Goal: Task Accomplishment & Management: Complete application form

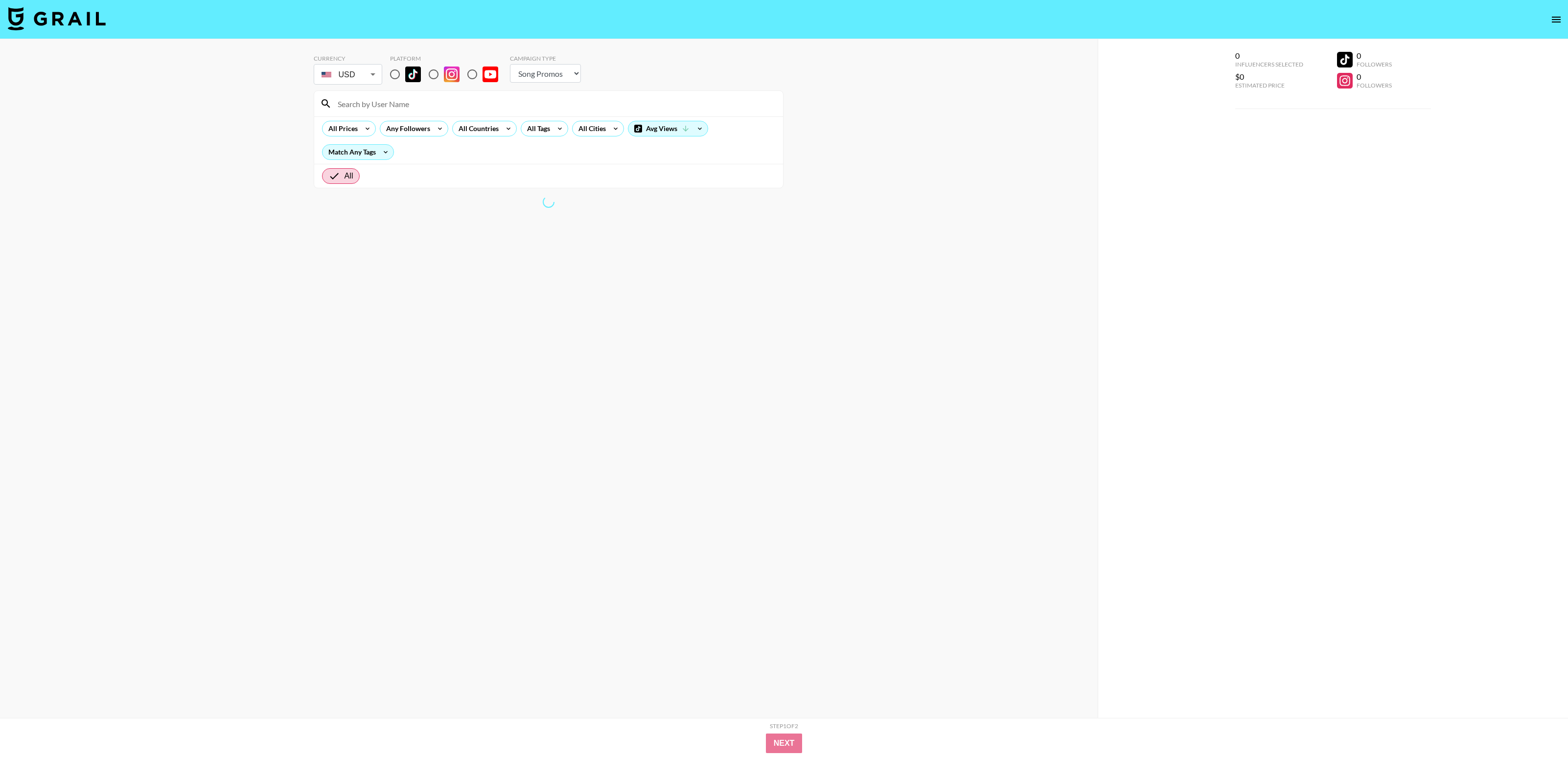
select select "Song"
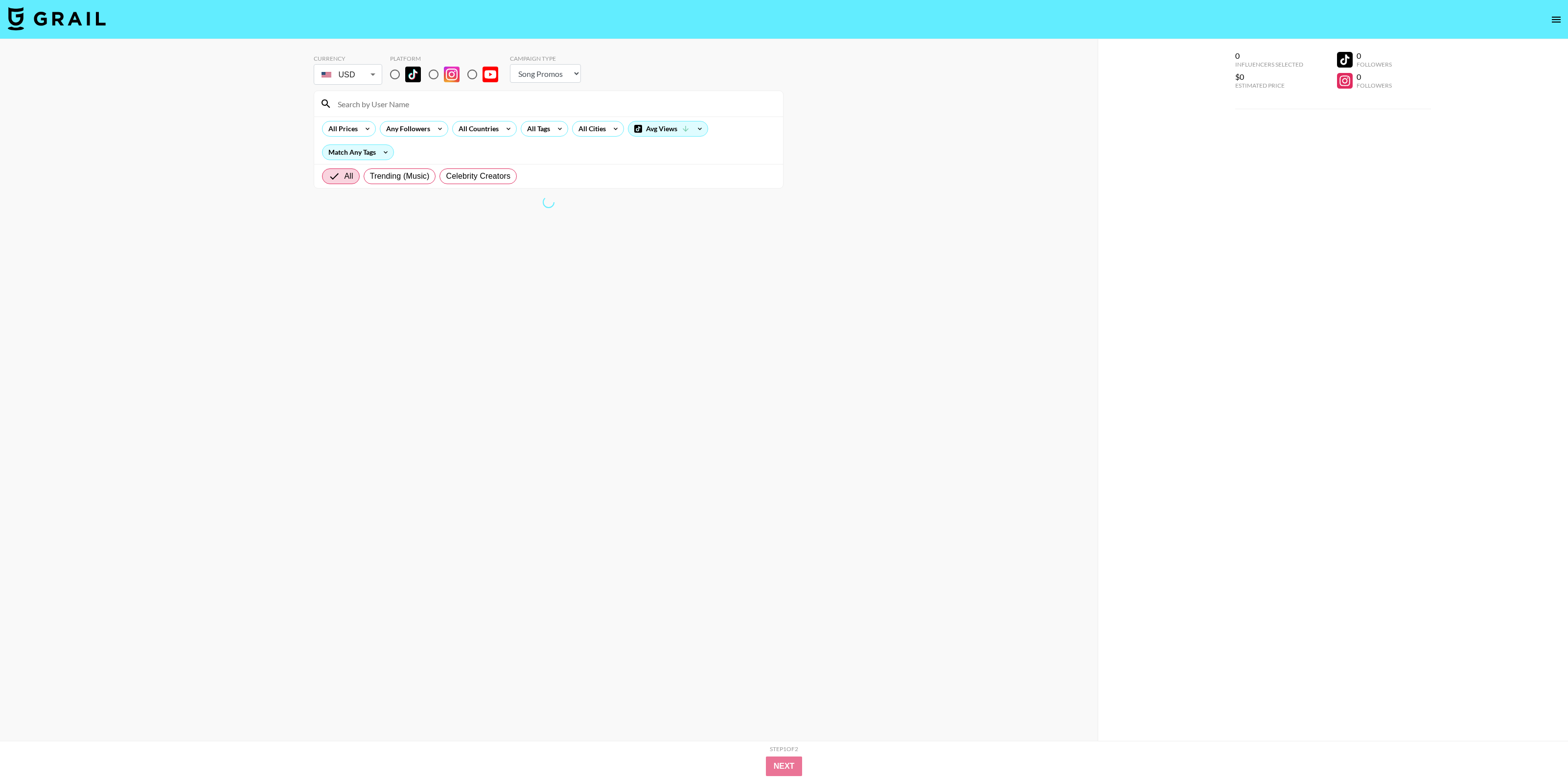
click at [388, 74] on input "radio" at bounding box center [394, 74] width 20 height 20
radio input "true"
click at [395, 76] on input "radio" at bounding box center [394, 74] width 20 height 20
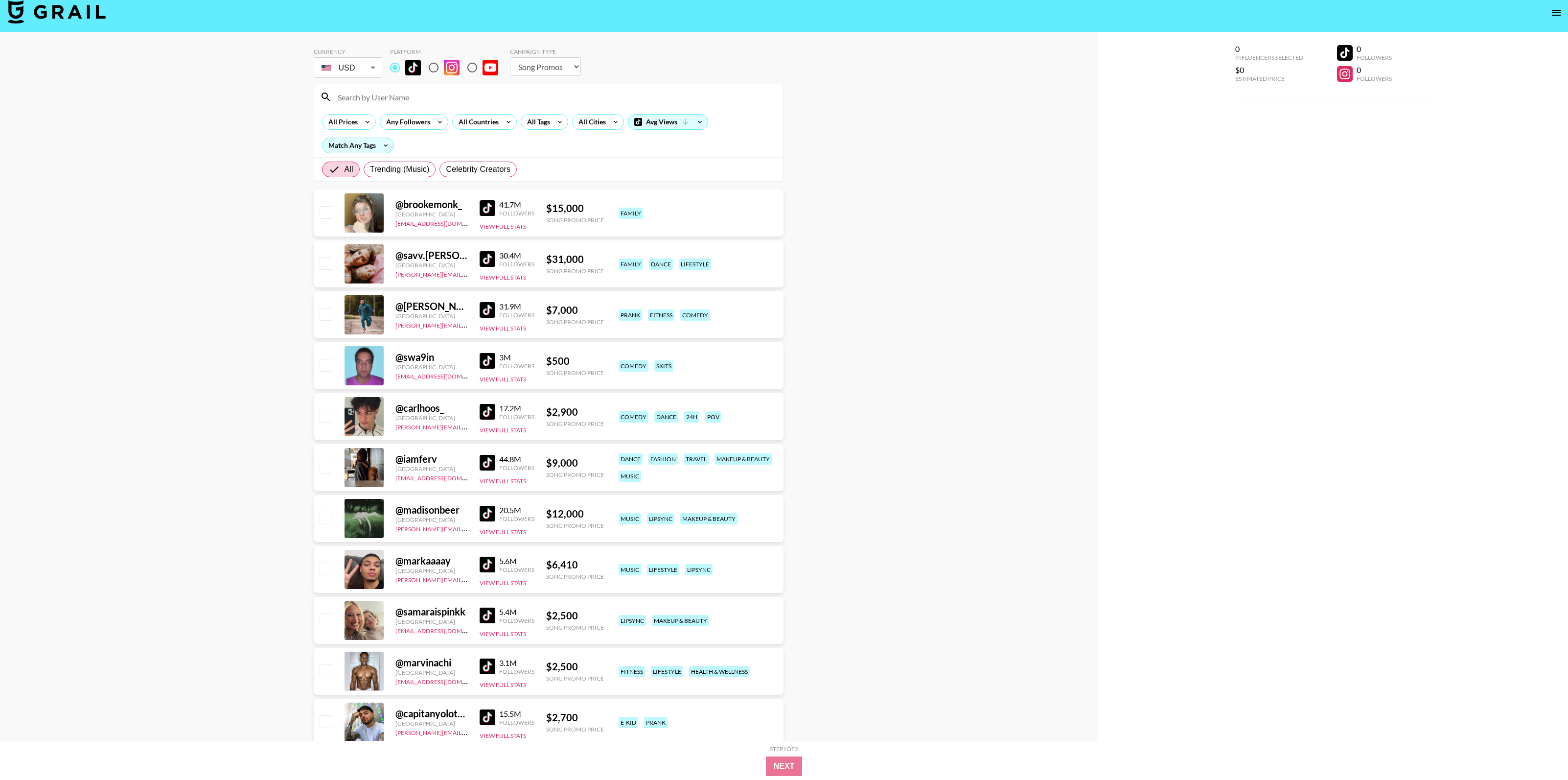
scroll to position [5, 0]
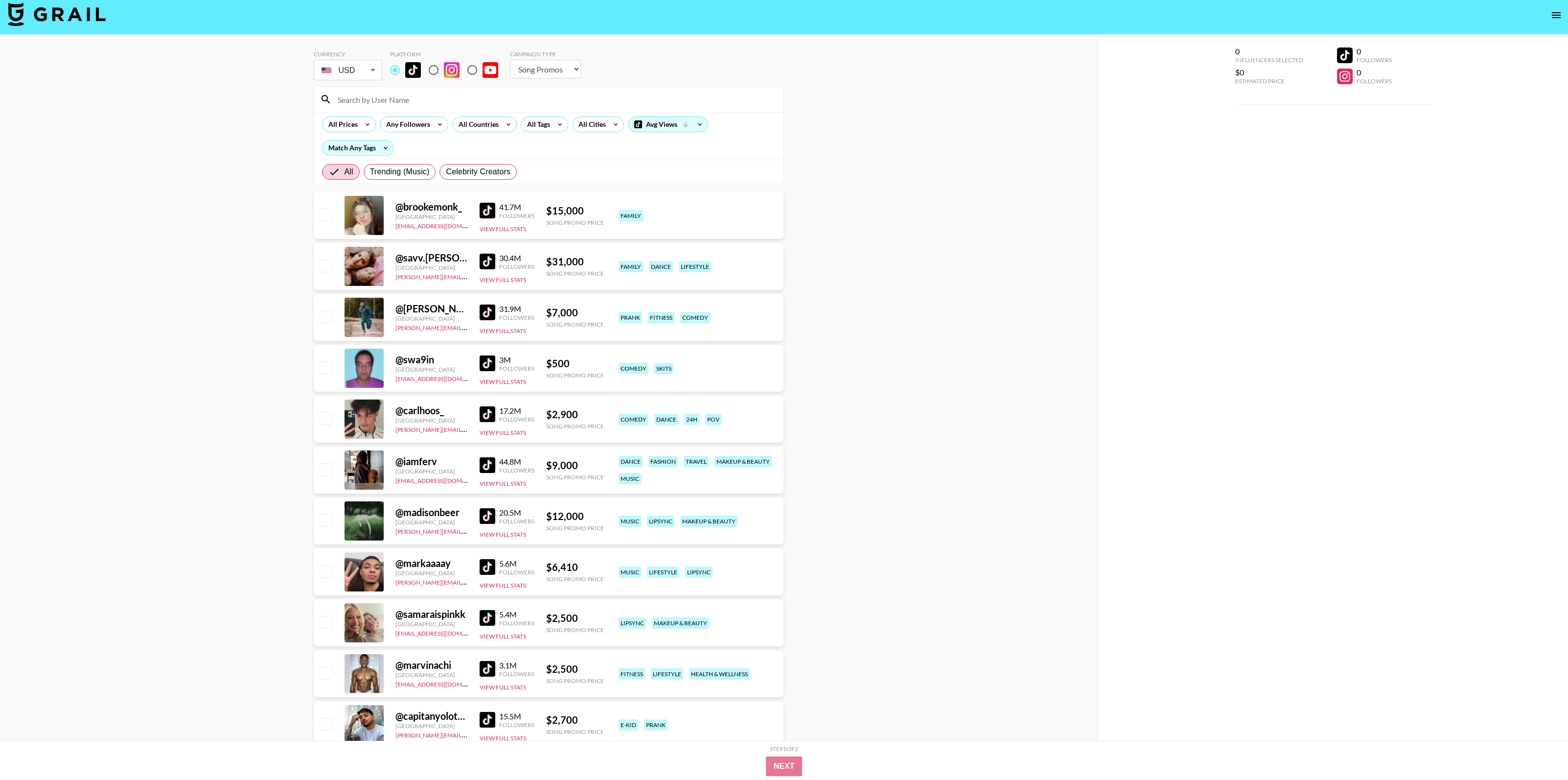
click at [397, 100] on input at bounding box center [554, 99] width 446 height 16
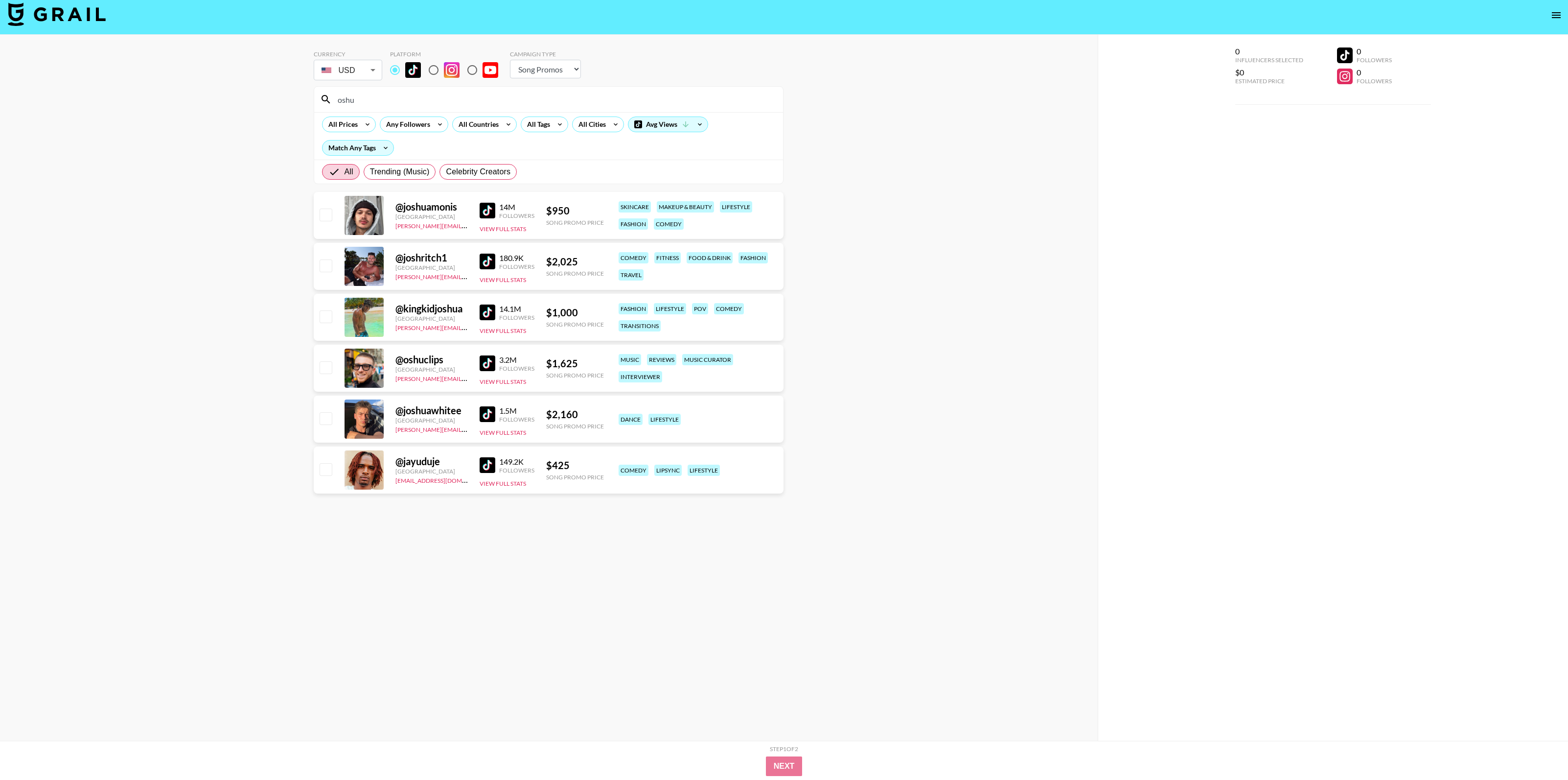
type input "oshu"
click at [324, 367] on input "checkbox" at bounding box center [325, 367] width 12 height 12
drag, startPoint x: 325, startPoint y: 365, endPoint x: 373, endPoint y: 134, distance: 235.9
click at [325, 364] on input "checkbox" at bounding box center [325, 367] width 12 height 12
checkbox input "false"
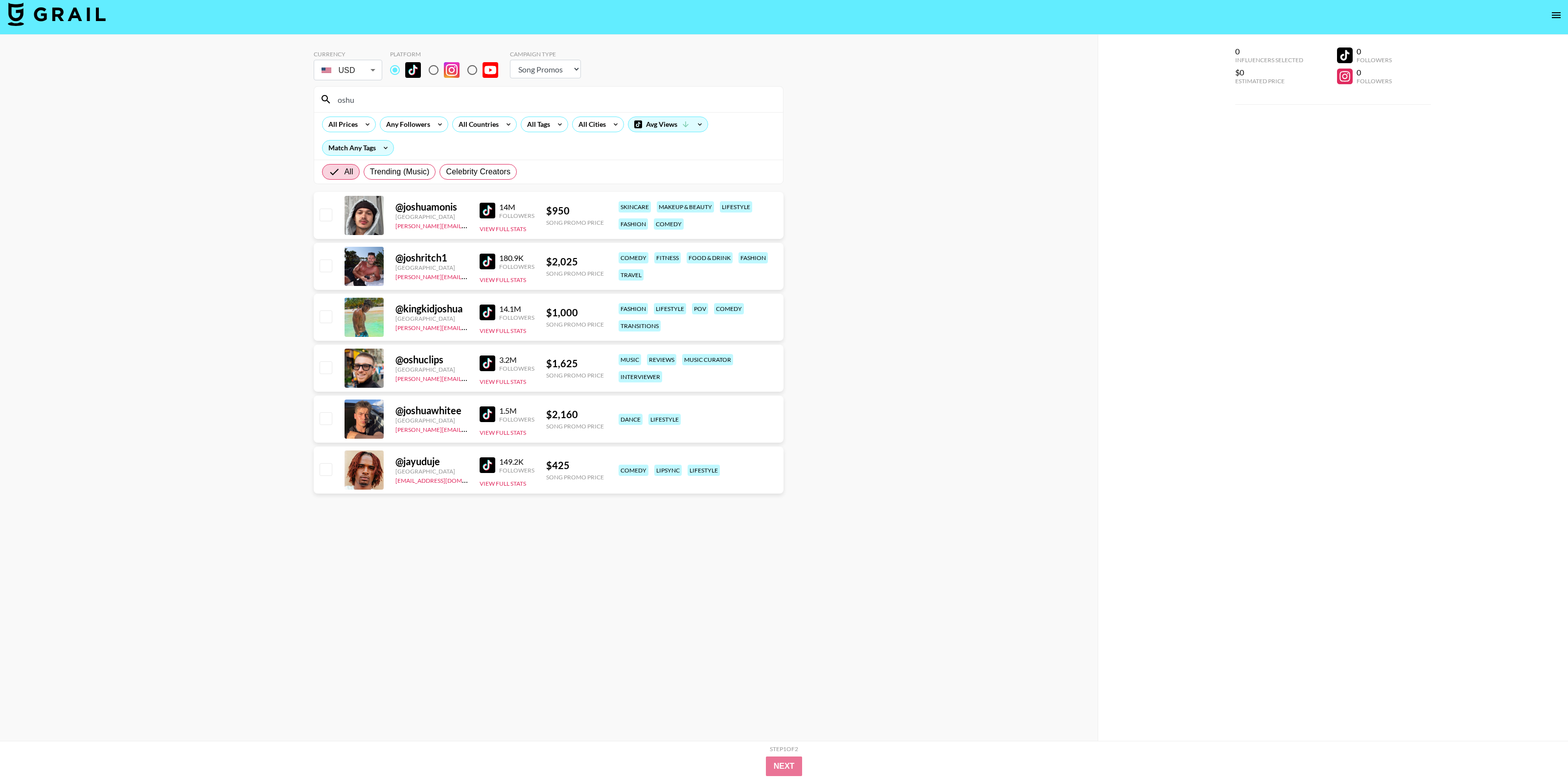
click at [362, 95] on input "oshu" at bounding box center [554, 99] width 446 height 16
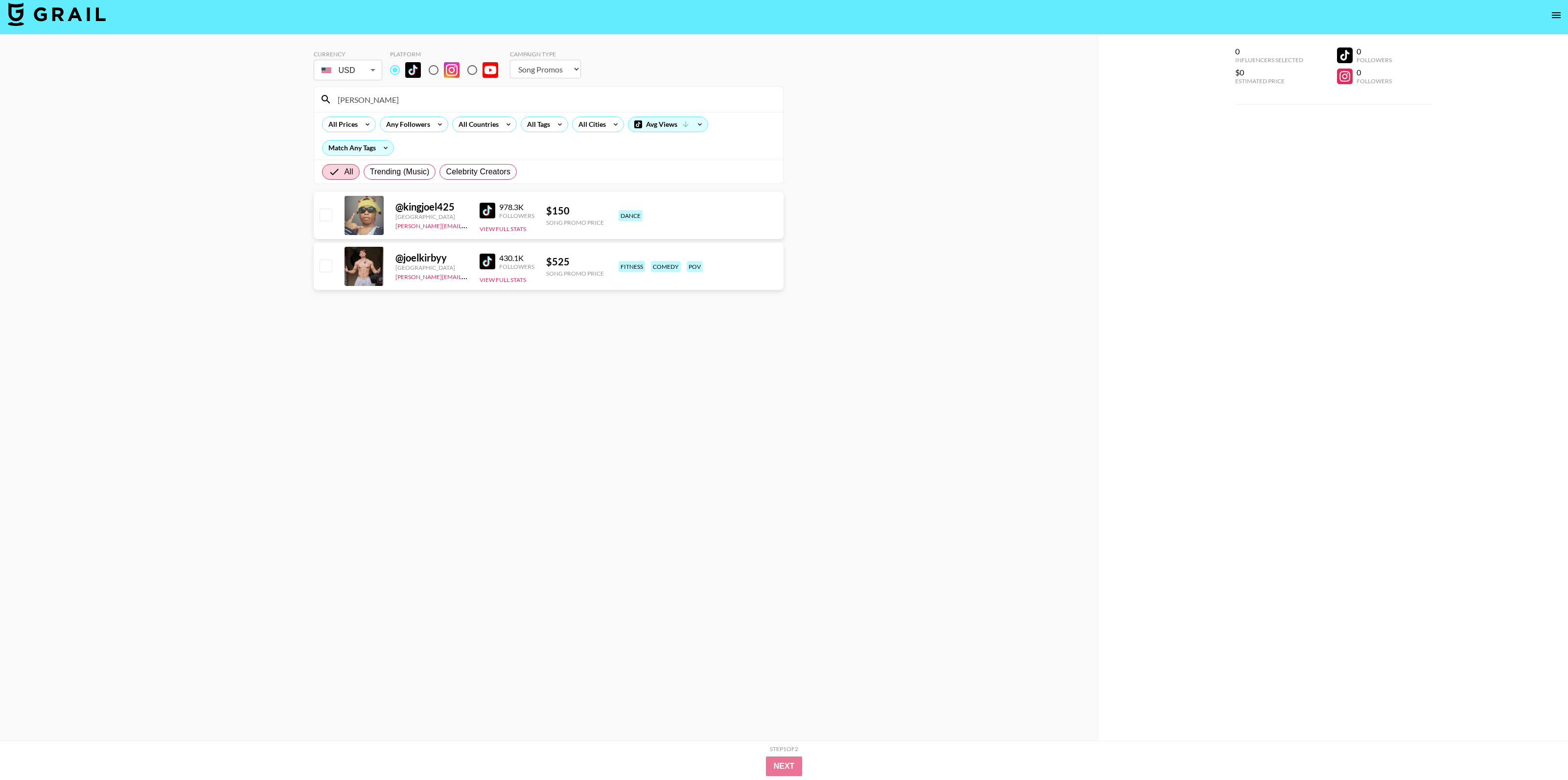
scroll to position [12, 0]
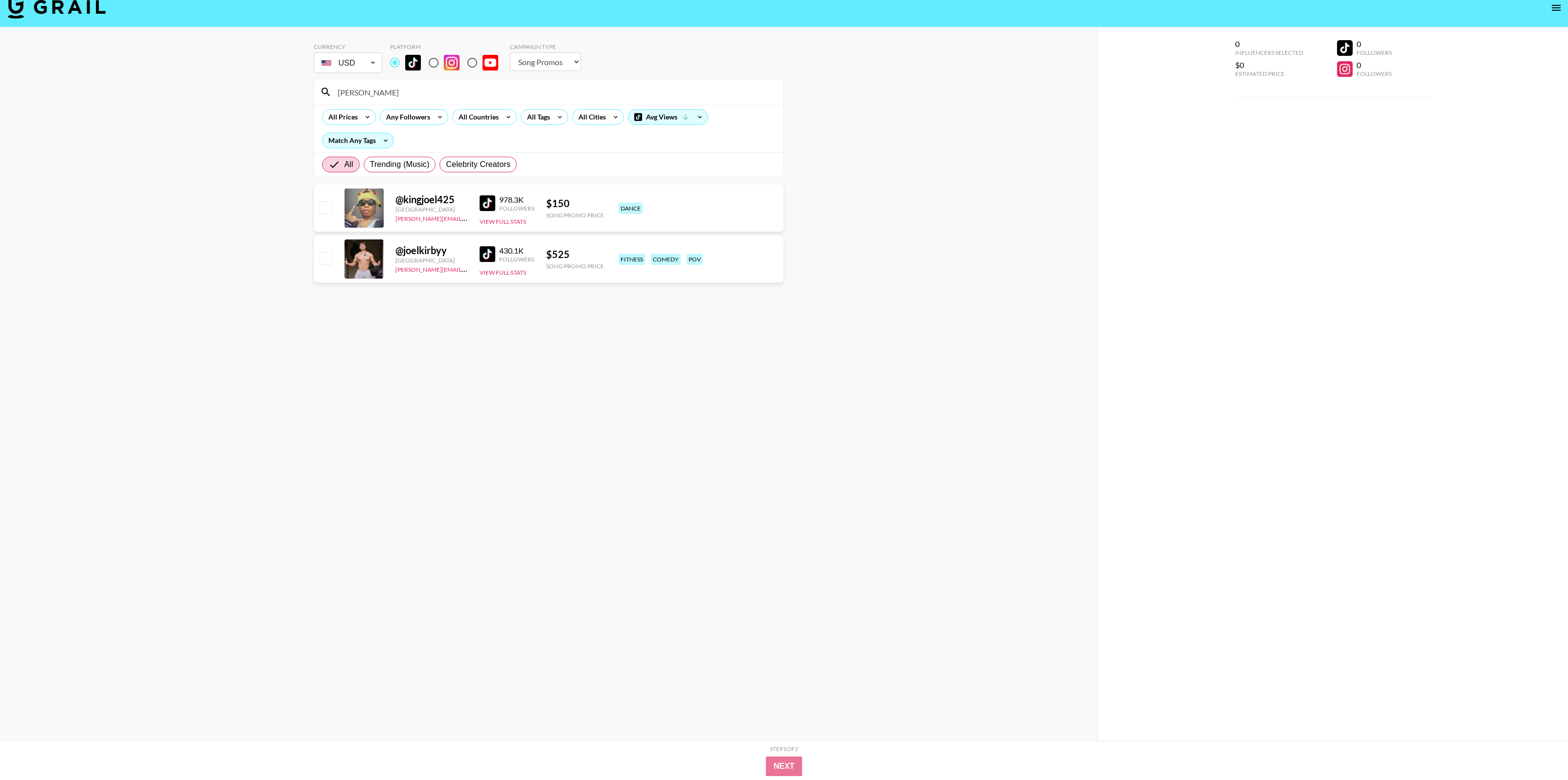
type input "[PERSON_NAME]"
click at [323, 258] on input "checkbox" at bounding box center [325, 258] width 12 height 12
checkbox input "true"
click at [784, 757] on button "Next" at bounding box center [784, 766] width 38 height 20
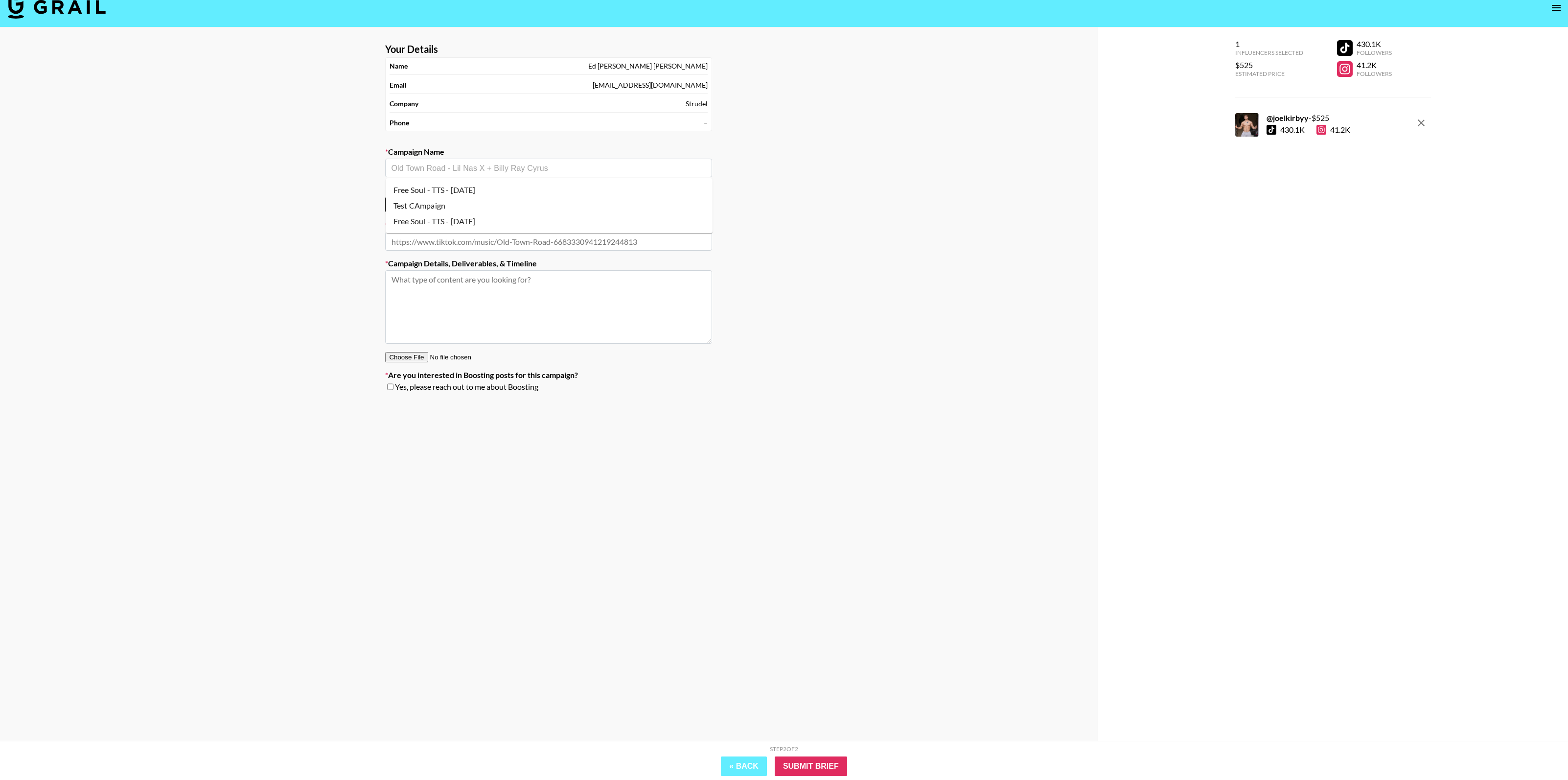
click at [542, 173] on input "text" at bounding box center [548, 168] width 315 height 11
click at [539, 207] on li "Add New Campaign: "test campaign"" at bounding box center [548, 205] width 327 height 16
type input "test campaign"
click at [485, 246] on input "text" at bounding box center [548, 241] width 327 height 19
paste input "[URL][DOMAIN_NAME]"
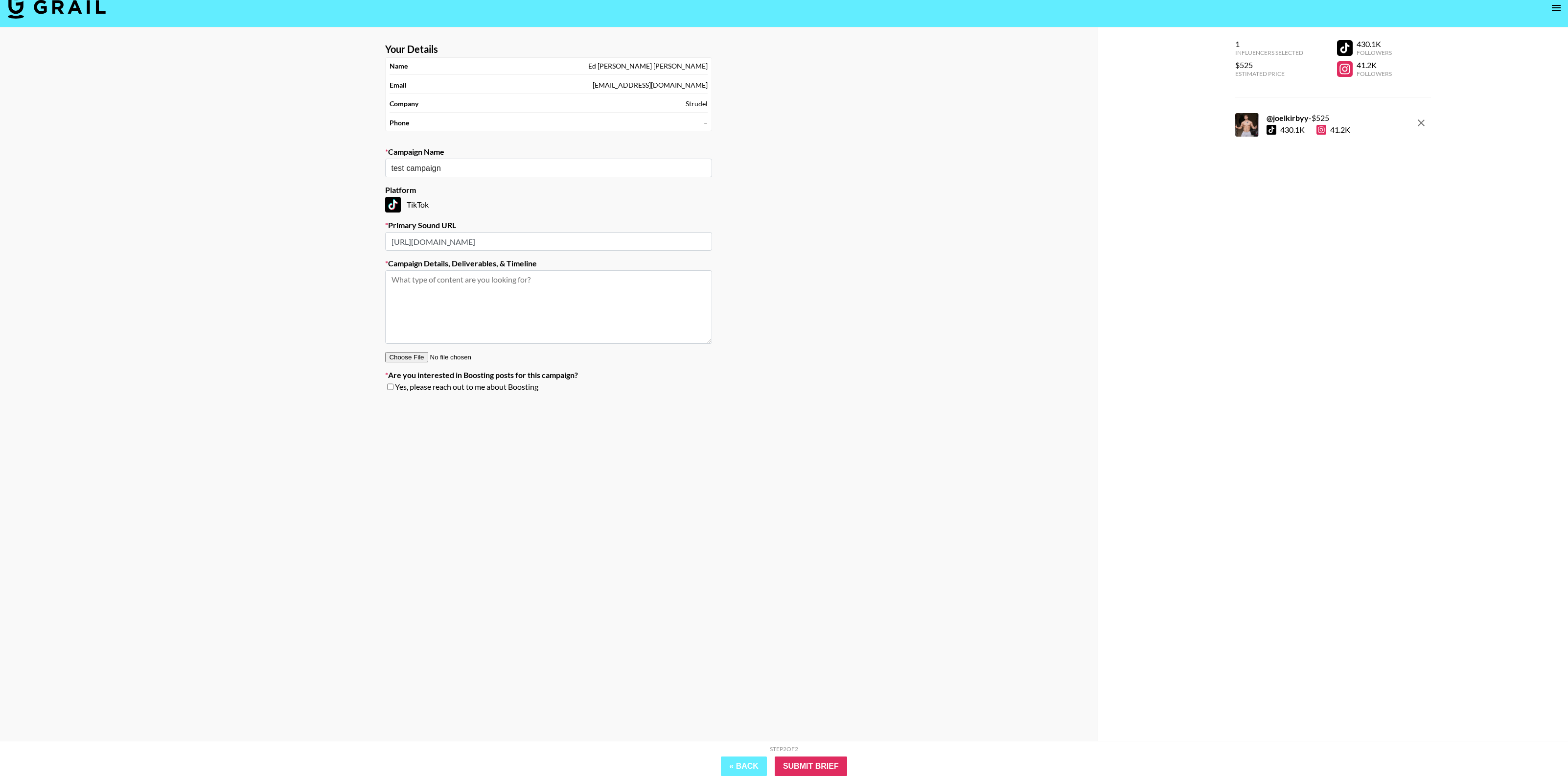
scroll to position [0, 6]
type input "[URL][DOMAIN_NAME]"
click at [507, 316] on textarea at bounding box center [548, 307] width 327 height 74
type textarea "sekhfglkasdjhg"
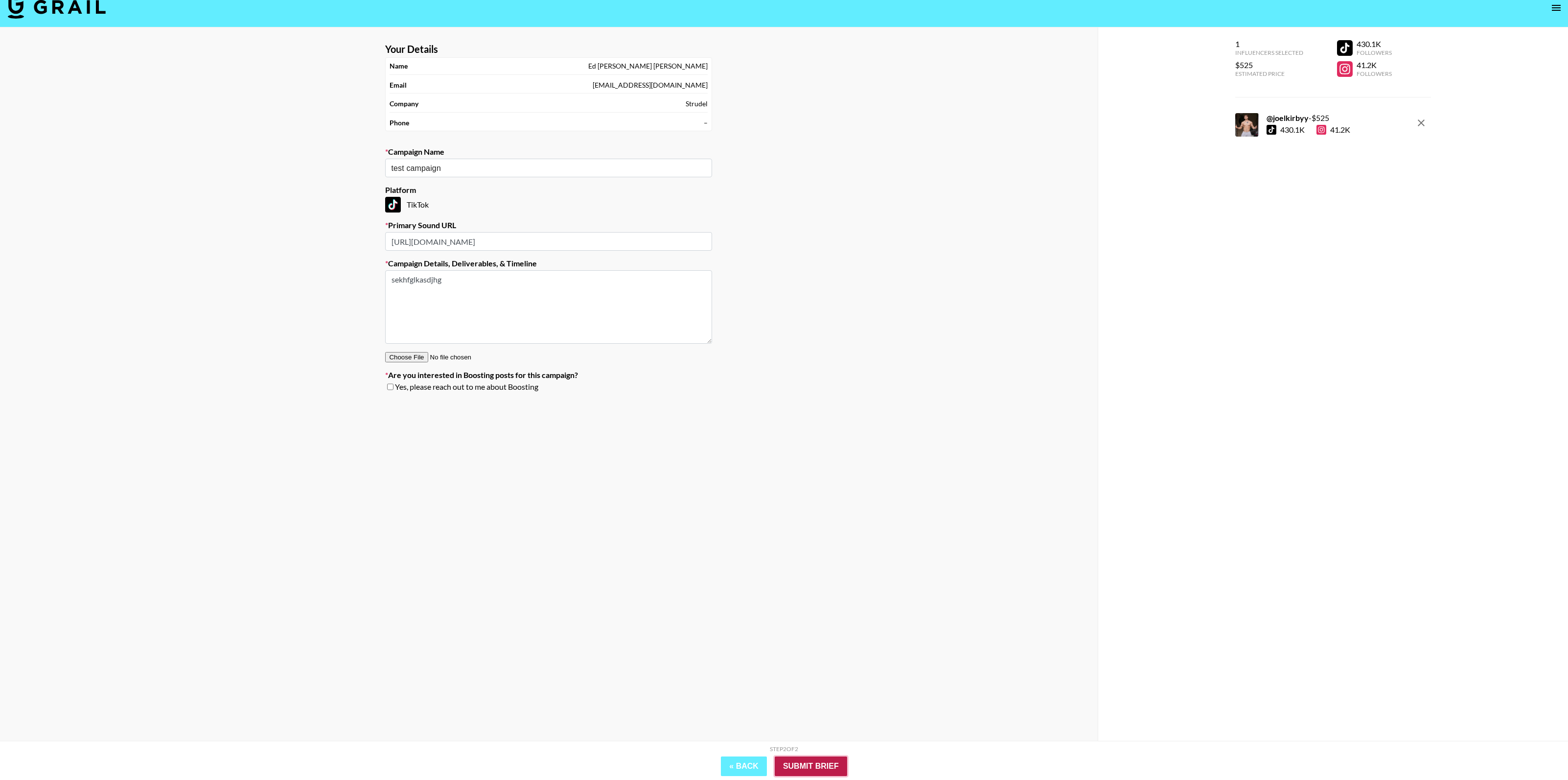
click at [816, 757] on input "Submit Brief" at bounding box center [811, 766] width 72 height 20
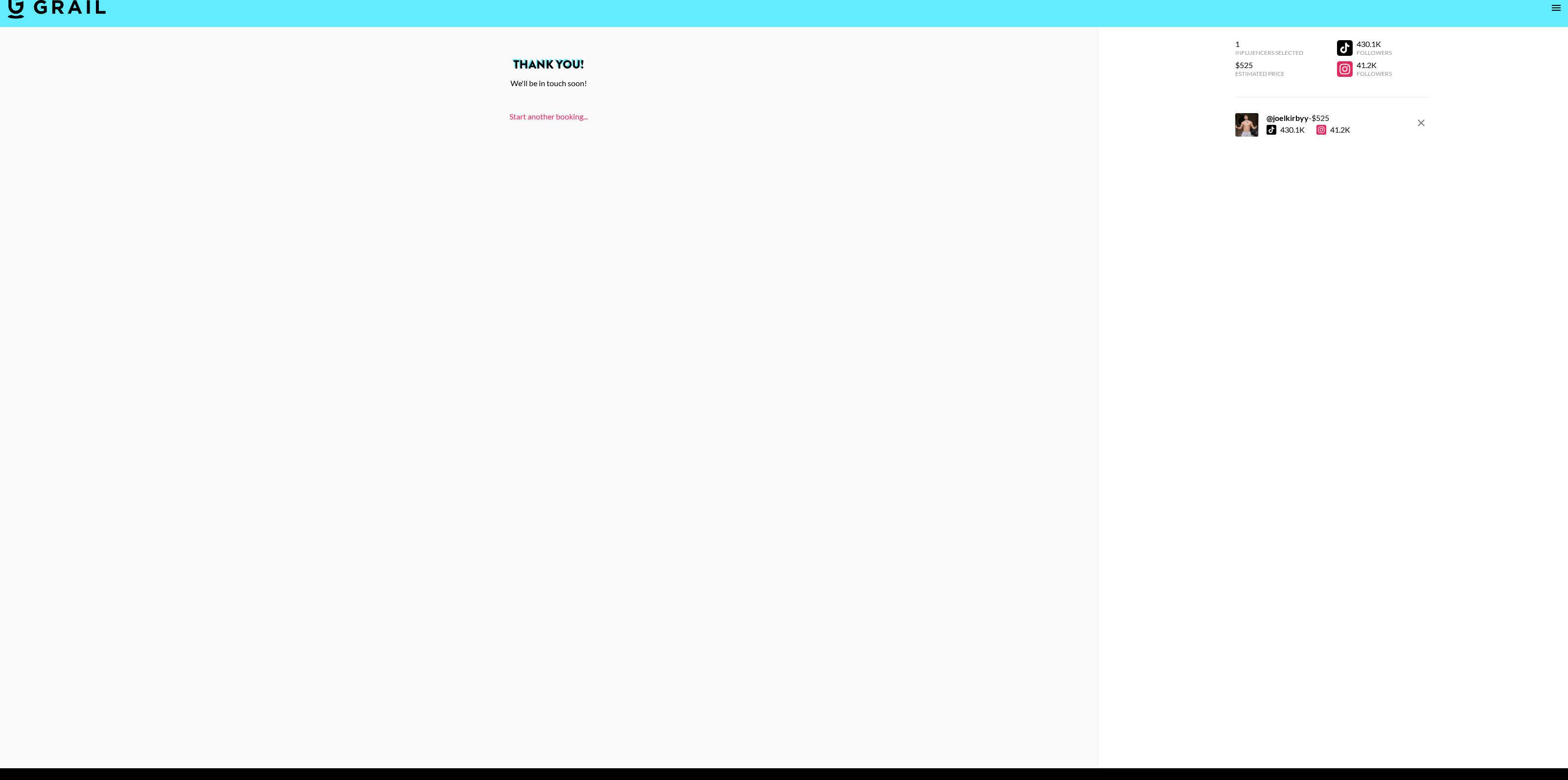
click at [552, 114] on link "Start another booking..." at bounding box center [548, 116] width 78 height 9
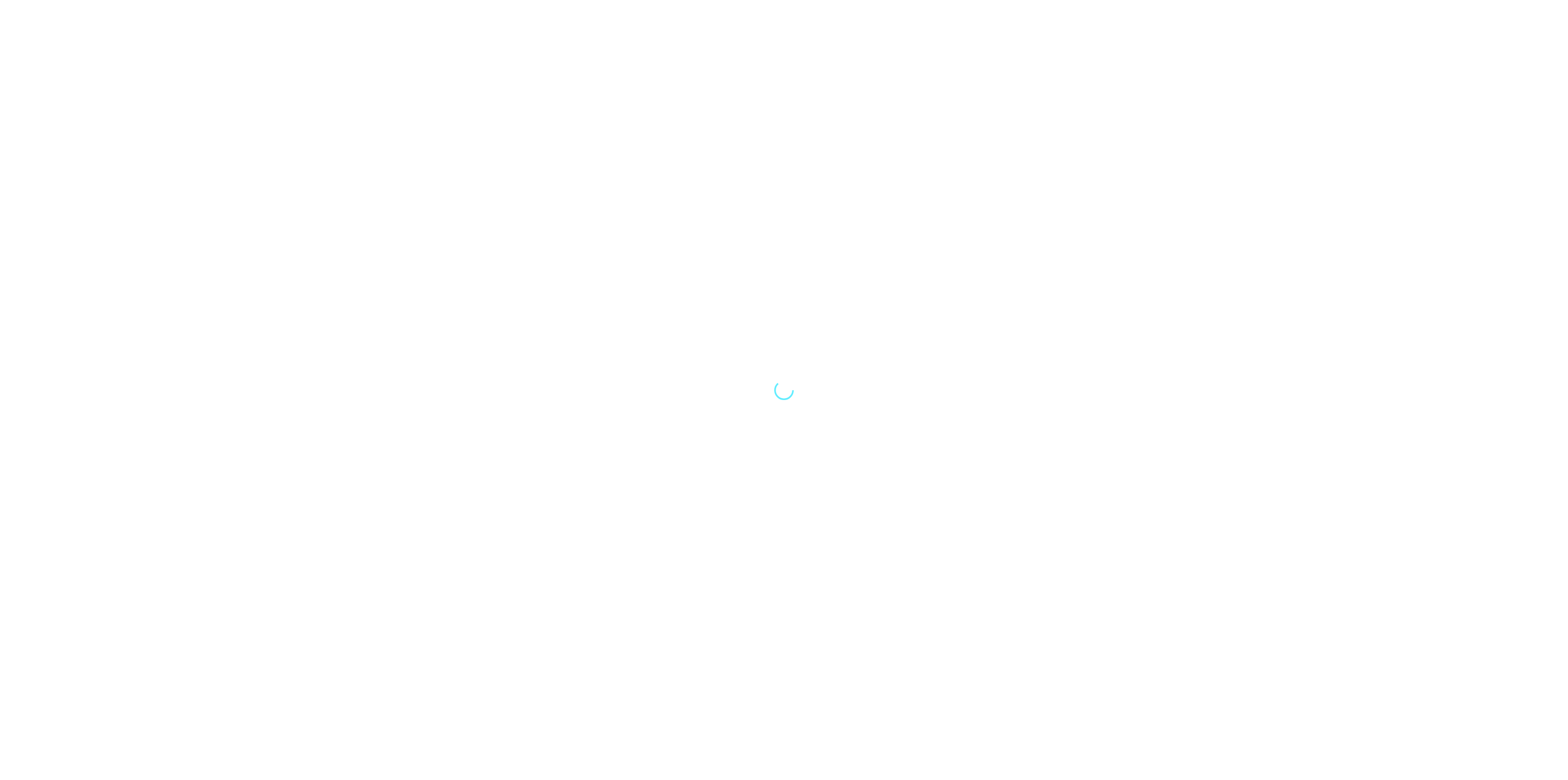
select select "Song"
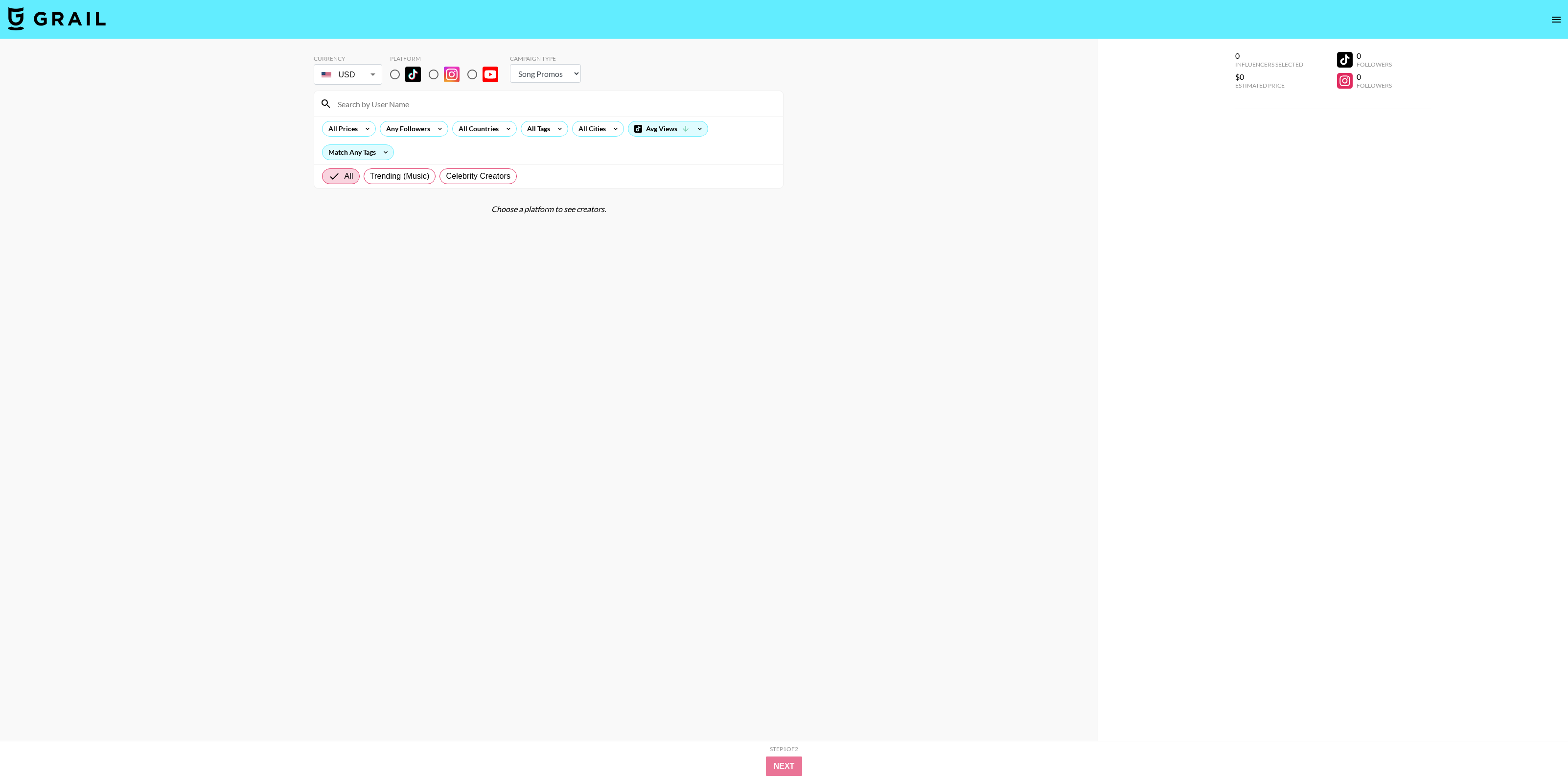
click at [420, 107] on input at bounding box center [554, 104] width 446 height 16
click at [377, 101] on input "[PERSON_NAME]" at bounding box center [554, 104] width 446 height 16
type input "[PERSON_NAME]"
click at [392, 74] on input "radio" at bounding box center [394, 74] width 20 height 20
radio input "true"
